Goal: Browse casually

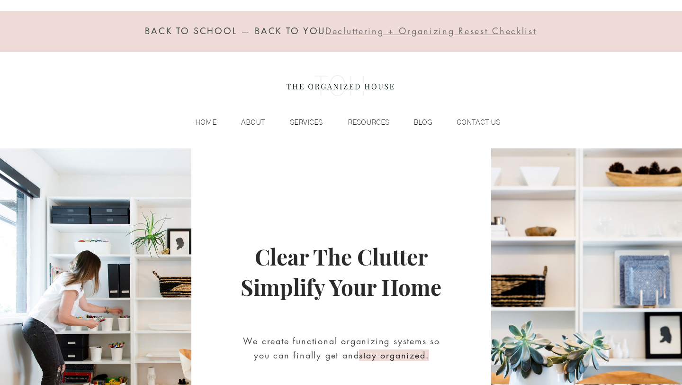
click at [303, 125] on p "SERVICES" at bounding box center [306, 122] width 42 height 14
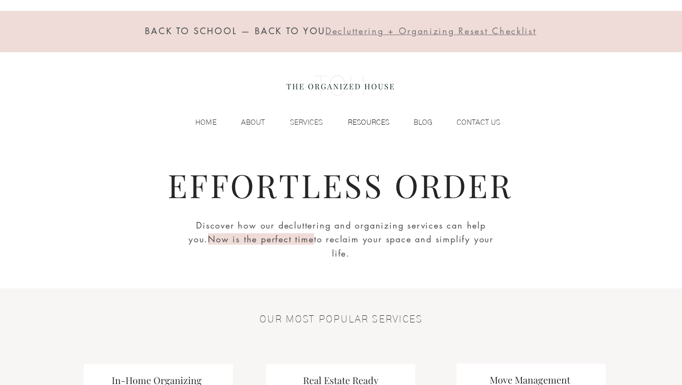
click at [379, 124] on p "RESOURCES" at bounding box center [368, 122] width 51 height 14
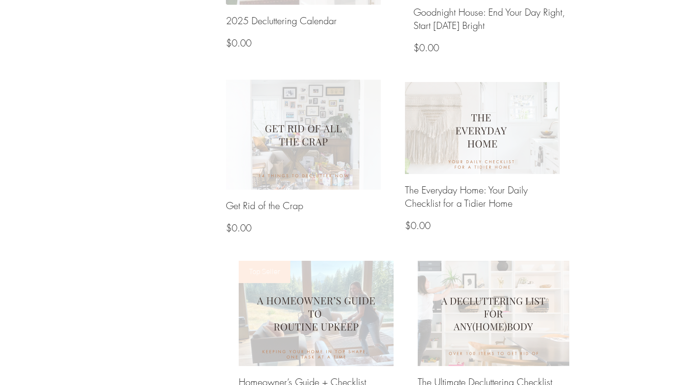
scroll to position [566, 0]
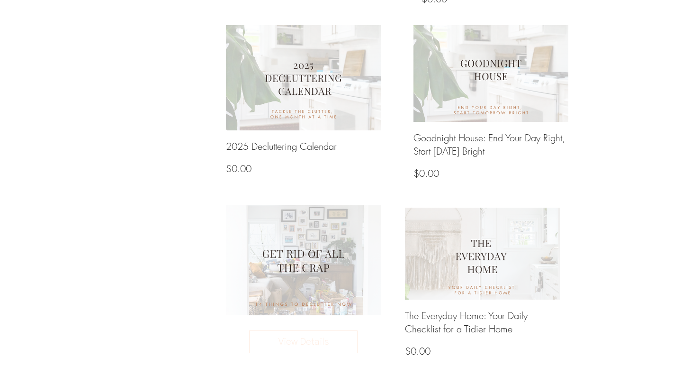
click at [327, 299] on img at bounding box center [304, 259] width 166 height 117
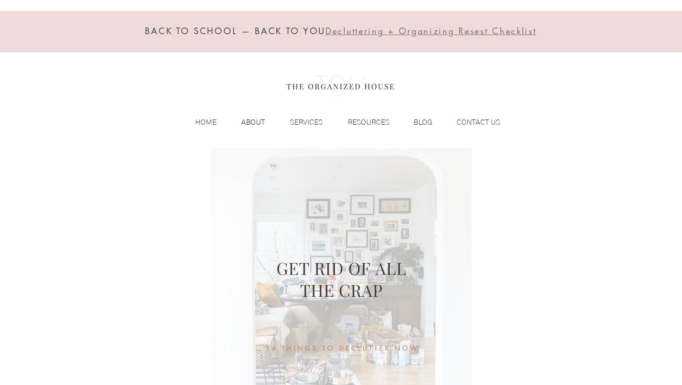
click at [266, 121] on p "ABOUT" at bounding box center [252, 122] width 33 height 14
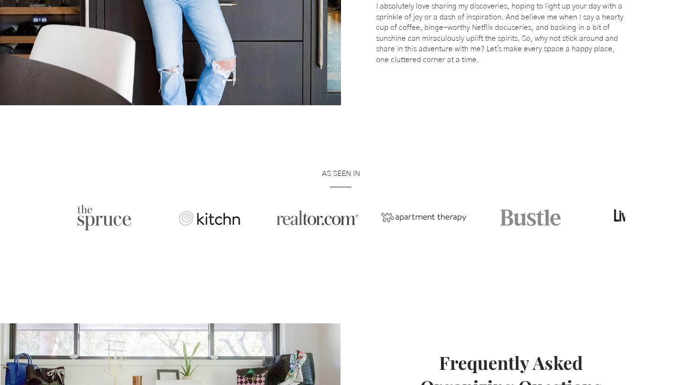
scroll to position [591, 0]
